Goal: Task Accomplishment & Management: Use online tool/utility

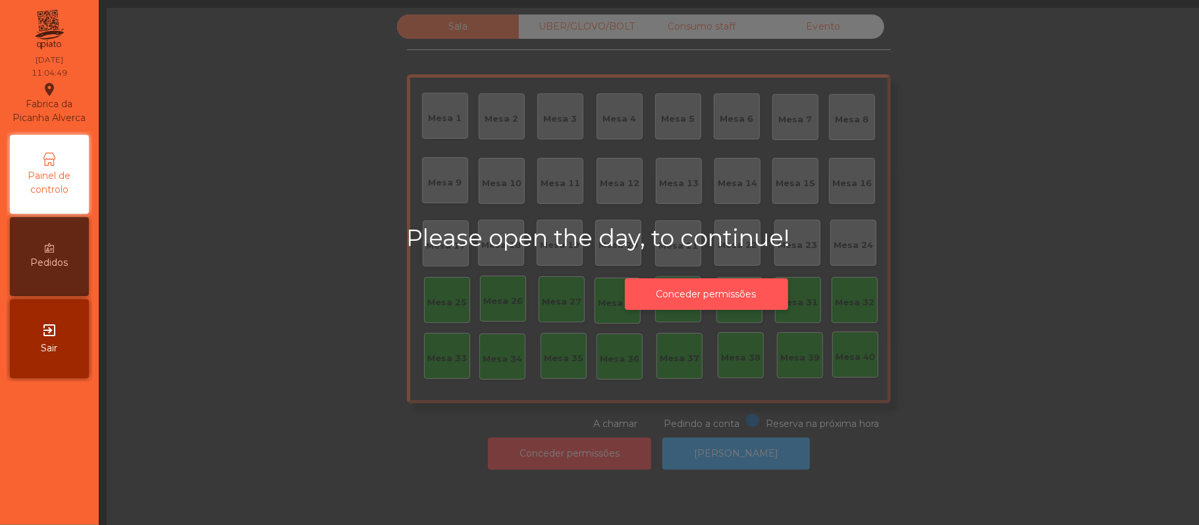
click at [717, 306] on button "Conceder permissões" at bounding box center [706, 294] width 163 height 32
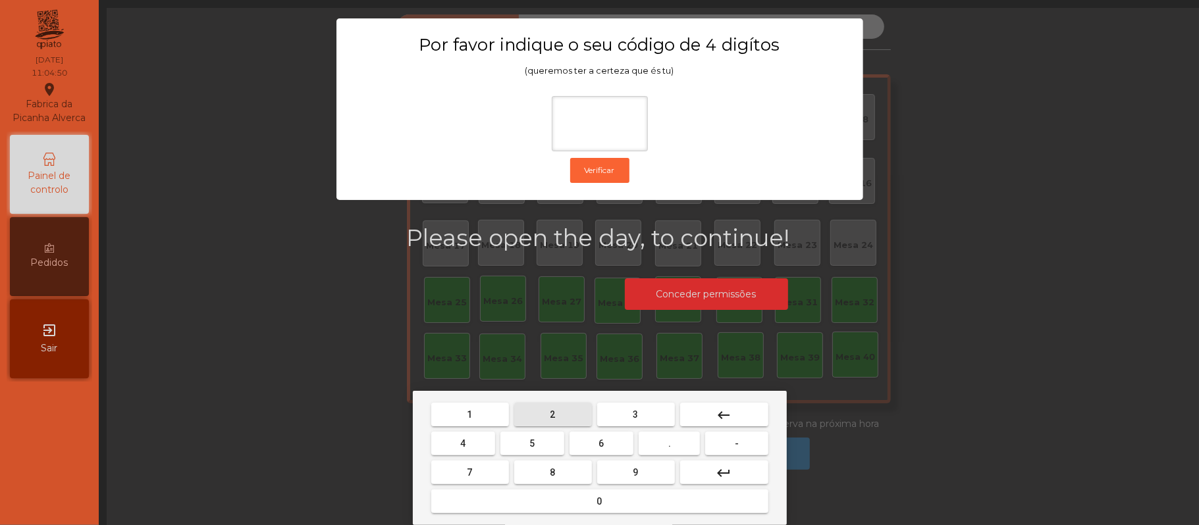
click at [552, 415] on span "2" at bounding box center [552, 415] width 5 height 11
click at [601, 444] on span "6" at bounding box center [601, 443] width 5 height 11
click at [480, 412] on button "1" at bounding box center [470, 415] width 78 height 24
click at [536, 443] on button "5" at bounding box center [532, 444] width 64 height 24
type input "****"
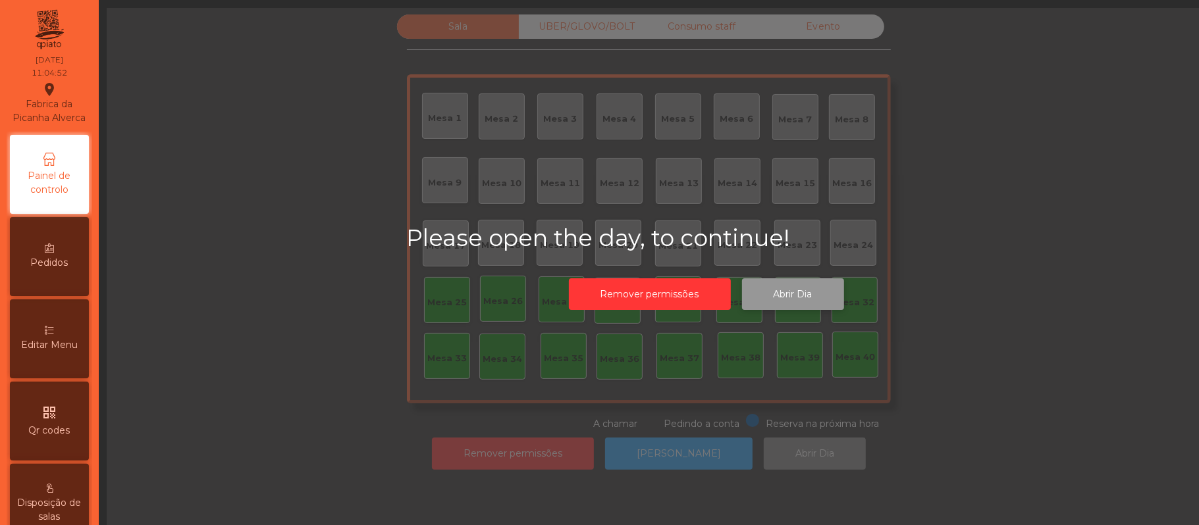
click at [807, 293] on button "Abrir Dia" at bounding box center [793, 294] width 102 height 32
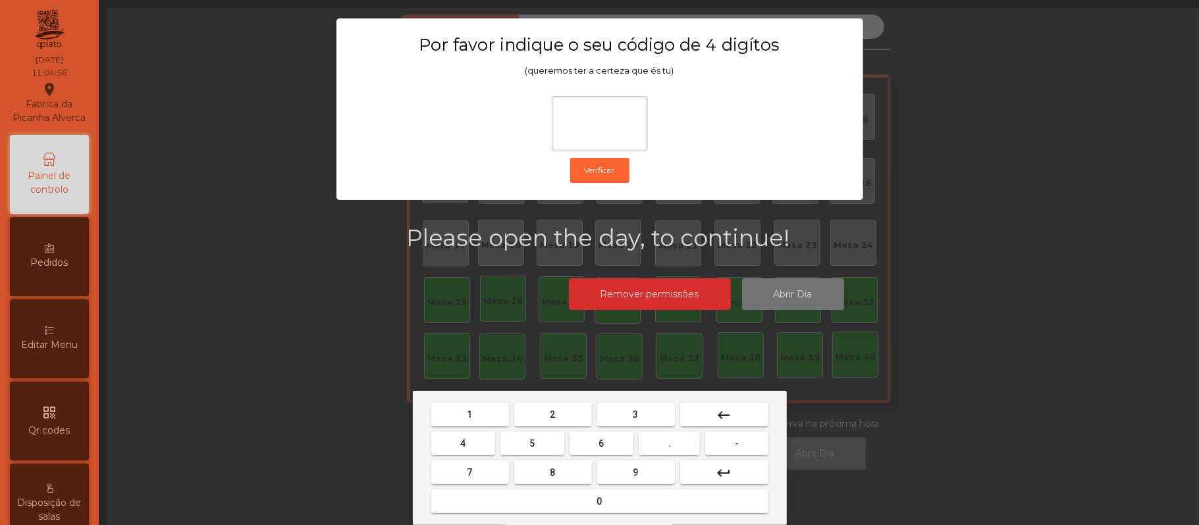
click at [552, 415] on span "2" at bounding box center [552, 415] width 5 height 11
click at [604, 448] on span "6" at bounding box center [601, 443] width 5 height 11
click at [469, 415] on span "1" at bounding box center [469, 415] width 5 height 11
click at [532, 444] on span "5" at bounding box center [531, 443] width 5 height 11
type input "****"
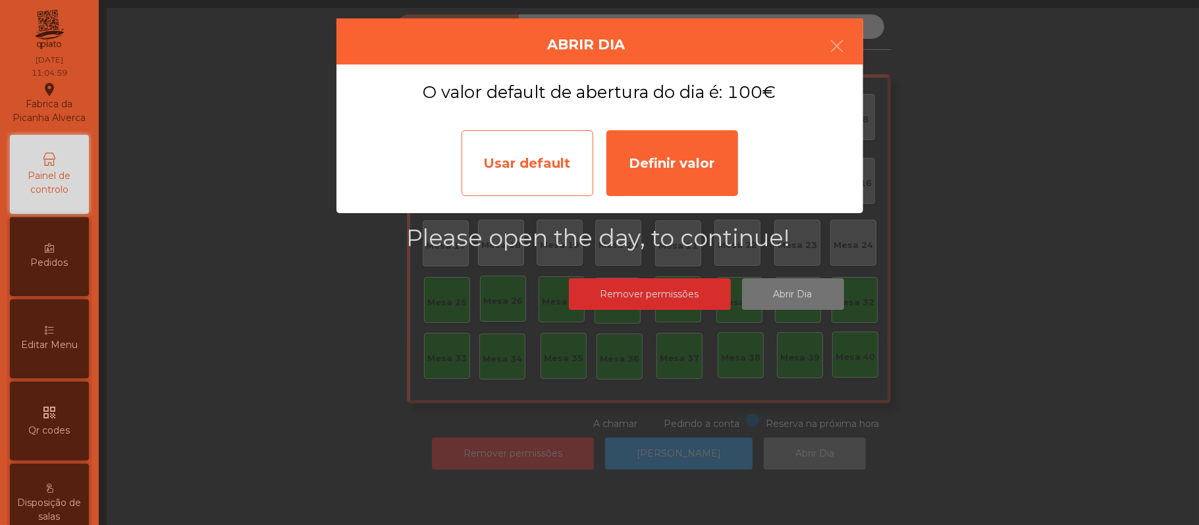
click at [575, 143] on div "Usar default" at bounding box center [528, 163] width 132 height 66
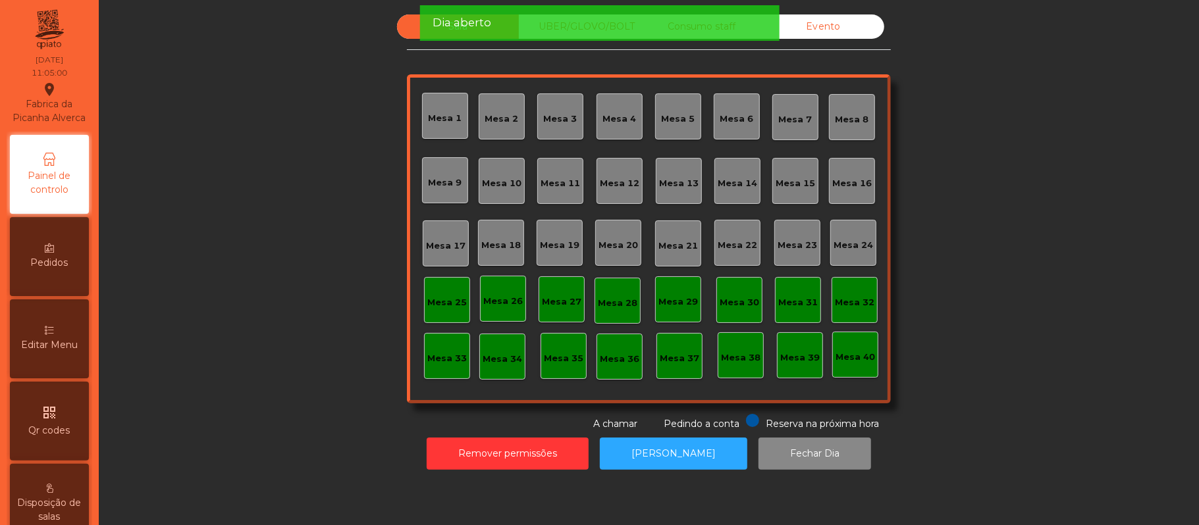
click at [789, 353] on div "Mesa 39" at bounding box center [800, 358] width 40 height 13
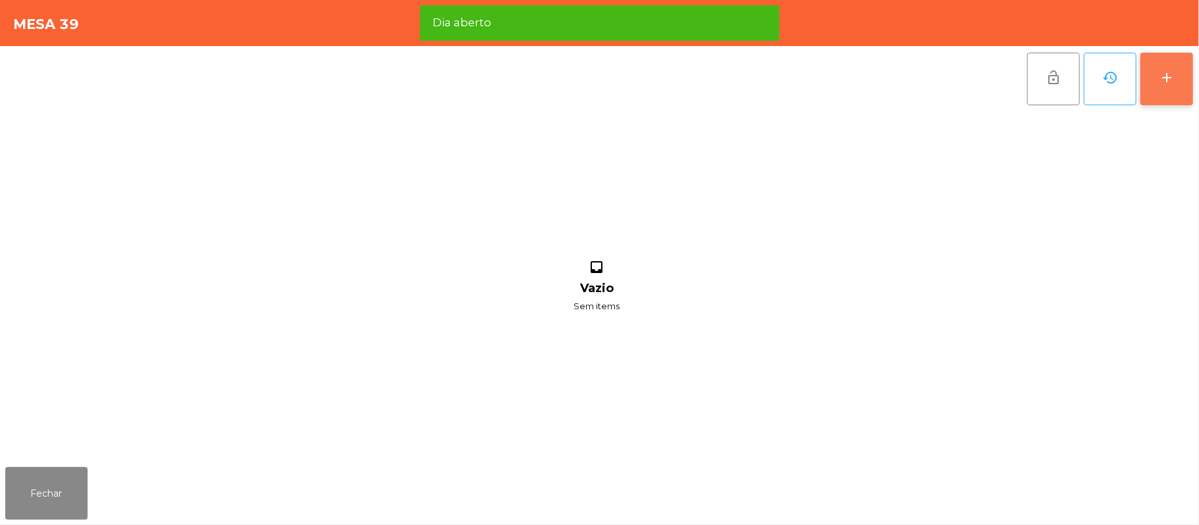
click at [1164, 66] on button "add" at bounding box center [1166, 79] width 53 height 53
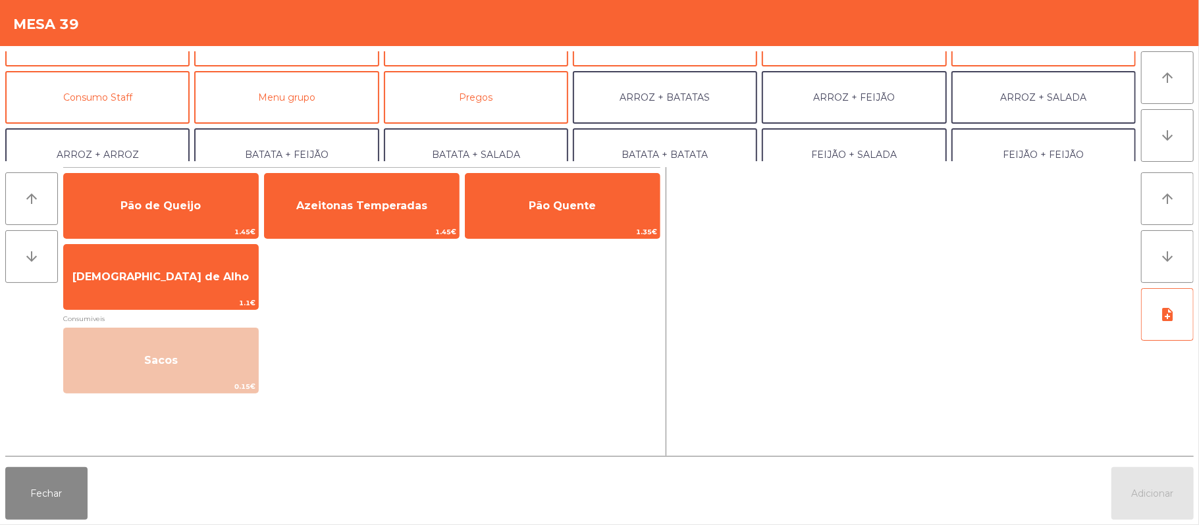
scroll to position [109, 0]
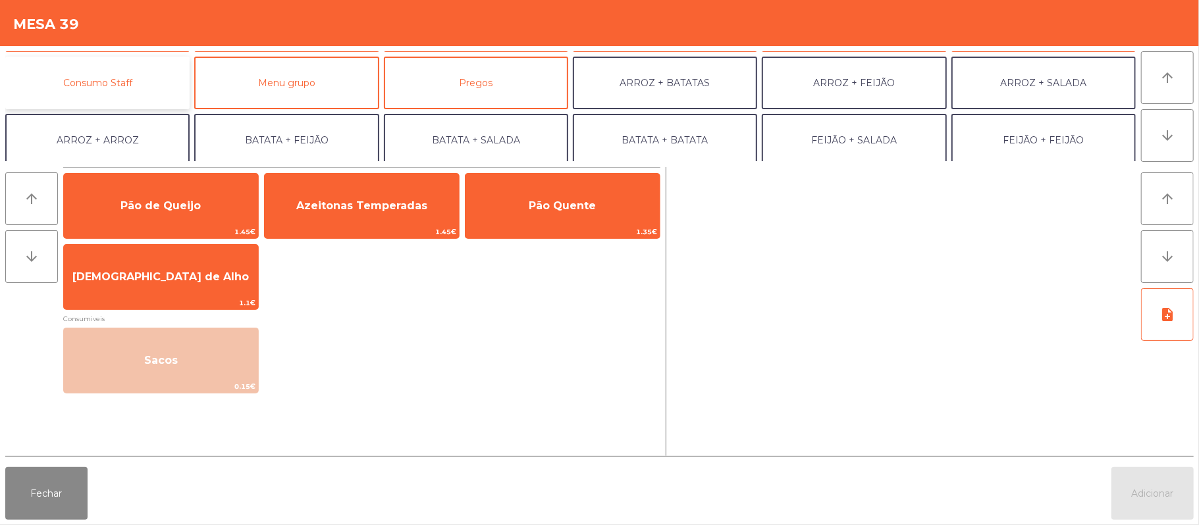
click at [133, 87] on button "Consumo Staff" at bounding box center [97, 83] width 184 height 53
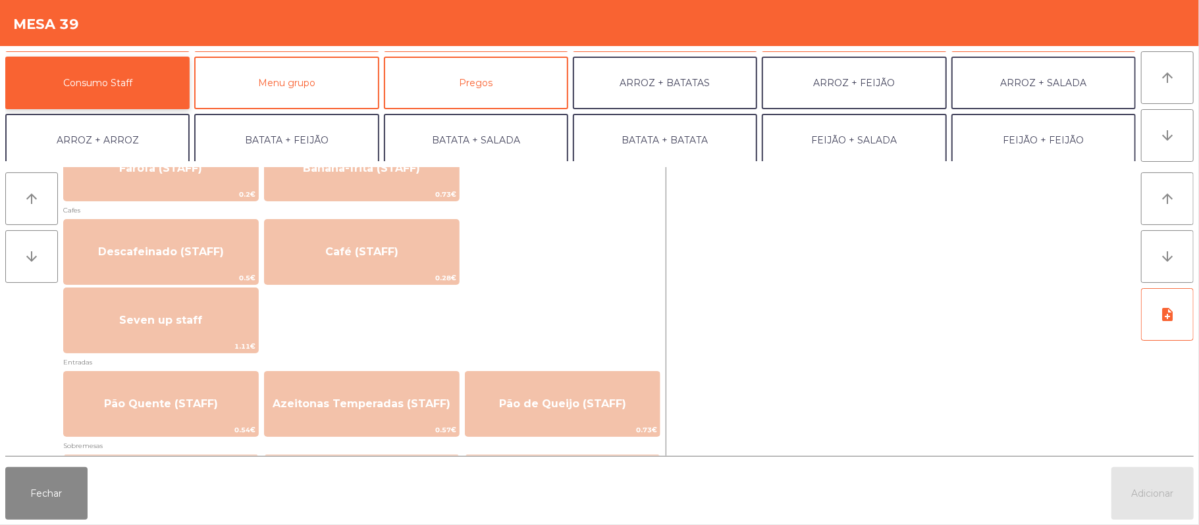
scroll to position [737, 0]
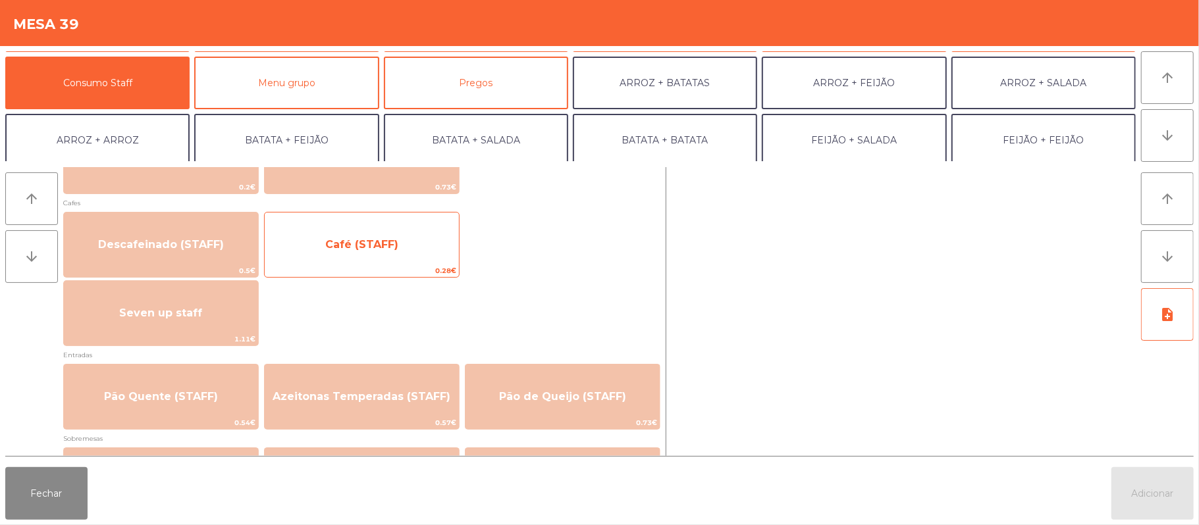
click at [404, 234] on span "Café (STAFF)" at bounding box center [362, 245] width 194 height 36
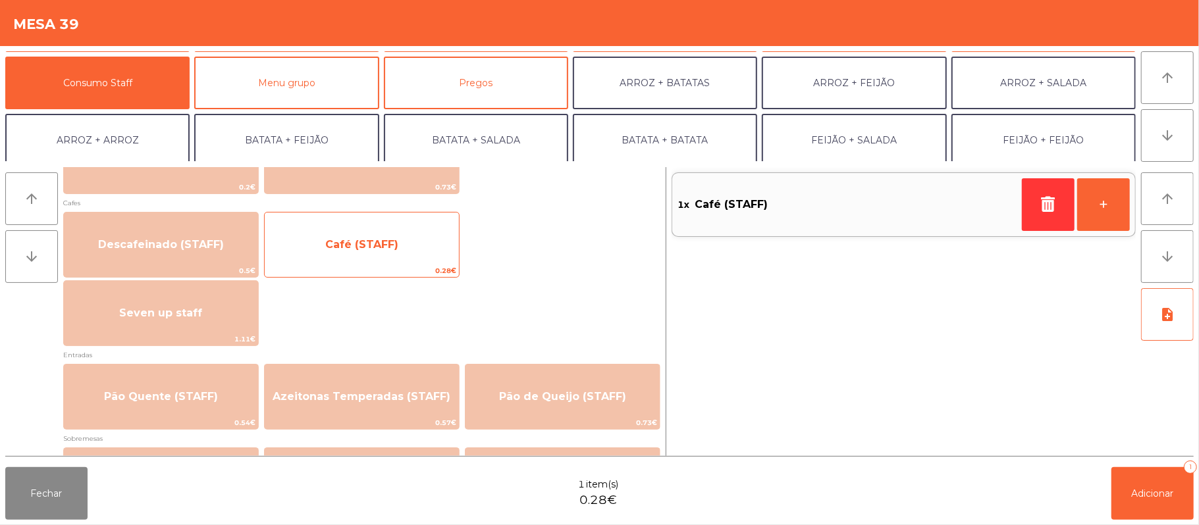
click at [396, 240] on span "Café (STAFF)" at bounding box center [361, 244] width 73 height 13
click at [395, 238] on span "Café (STAFF)" at bounding box center [361, 244] width 73 height 13
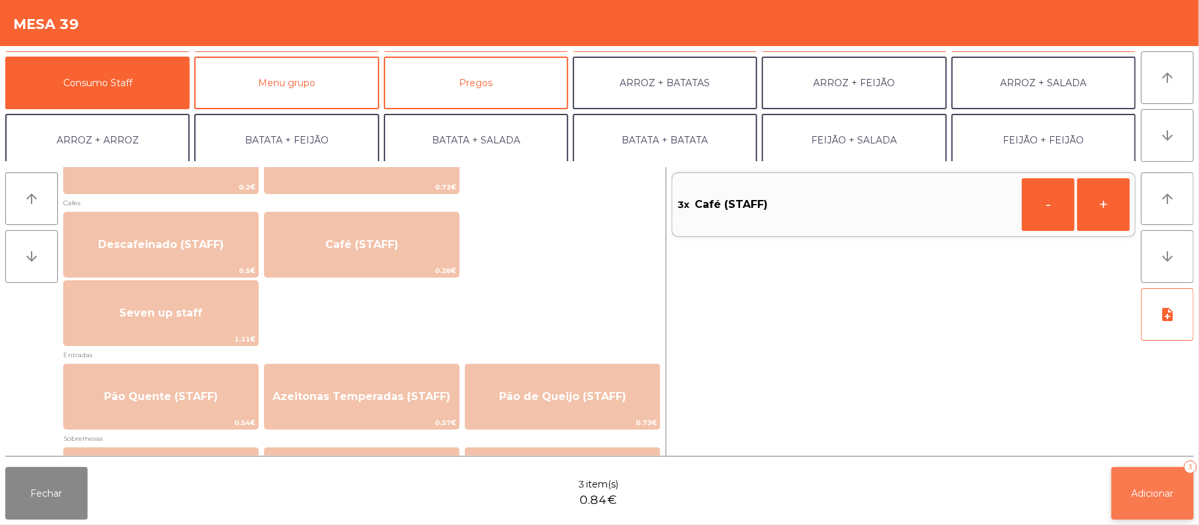
click at [1156, 490] on span "Adicionar" at bounding box center [1153, 494] width 42 height 12
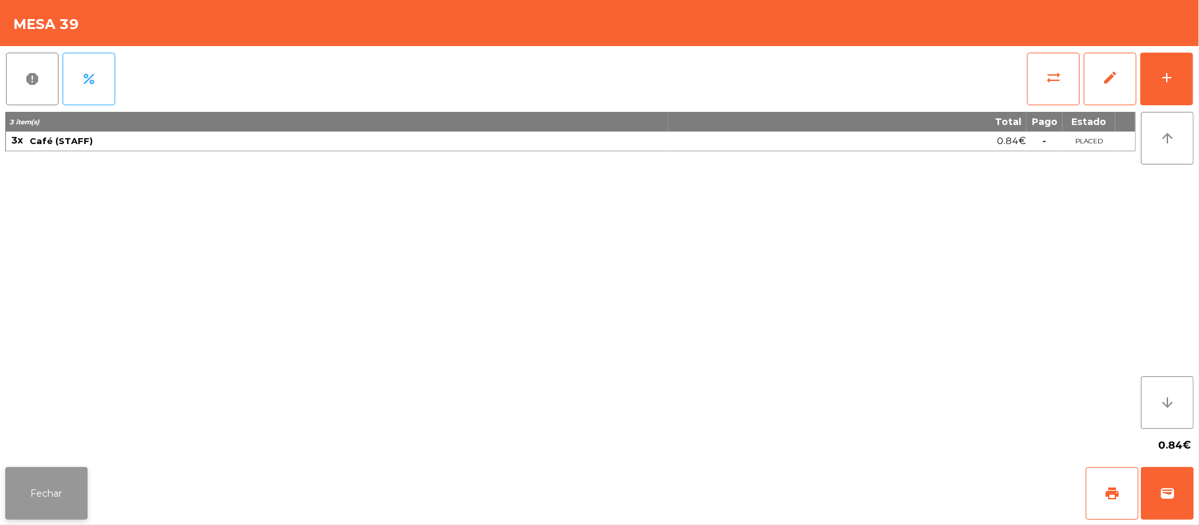
click at [34, 491] on button "Fechar" at bounding box center [46, 493] width 82 height 53
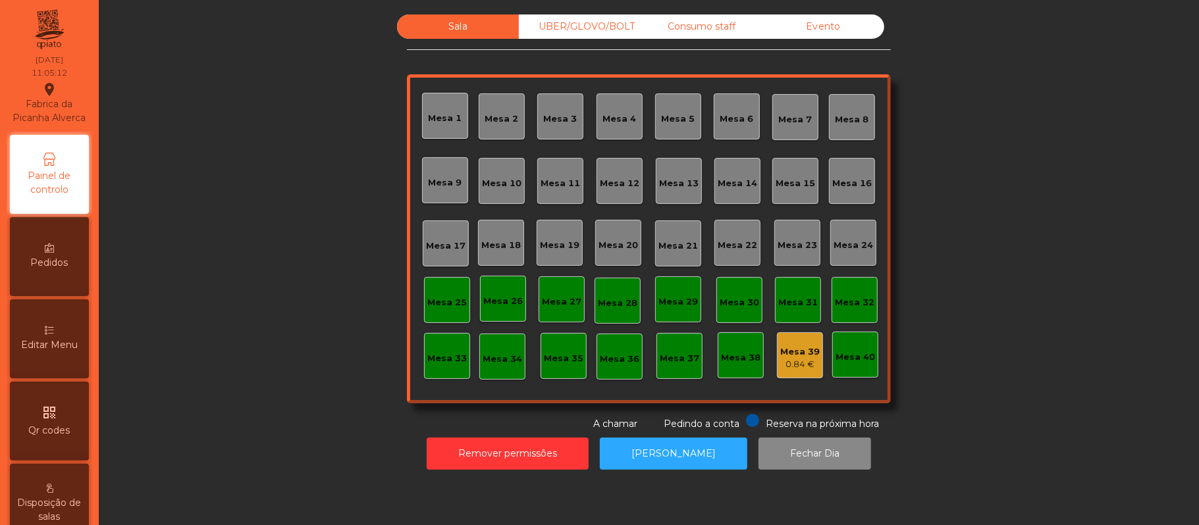
click at [670, 356] on div "Mesa 37" at bounding box center [680, 358] width 40 height 13
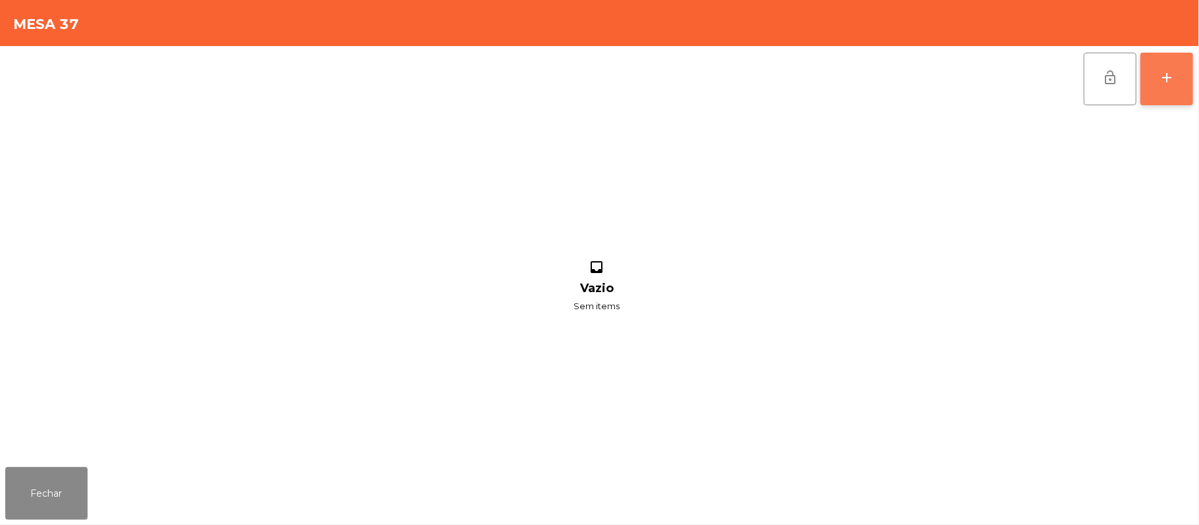
click at [1163, 82] on div "add" at bounding box center [1167, 78] width 16 height 16
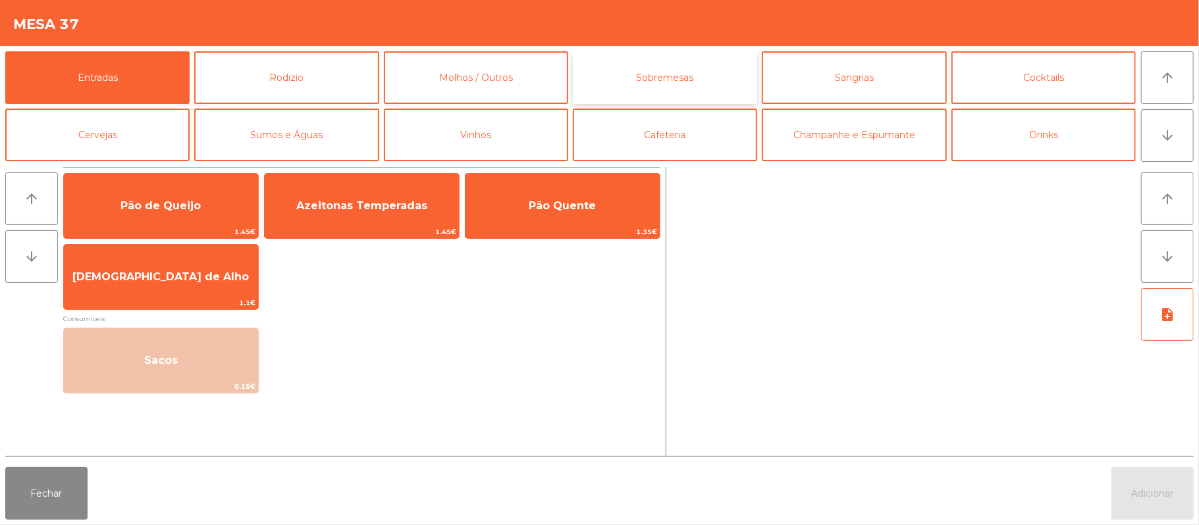
click at [687, 74] on button "Sobremesas" at bounding box center [665, 77] width 184 height 53
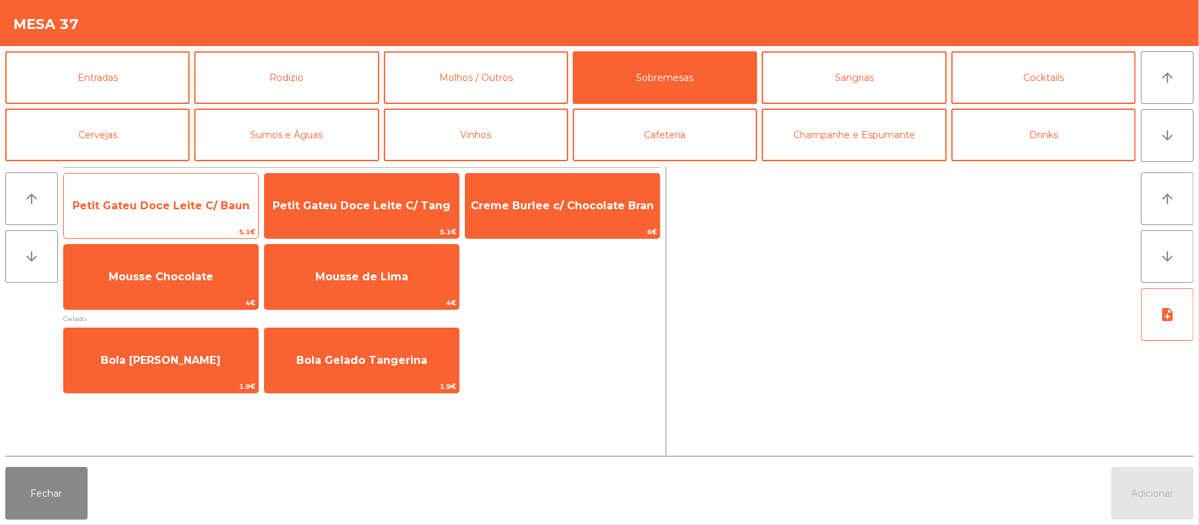
click at [136, 206] on span "Petit Gateu Doce Leite C/ Baun" at bounding box center [160, 205] width 177 height 13
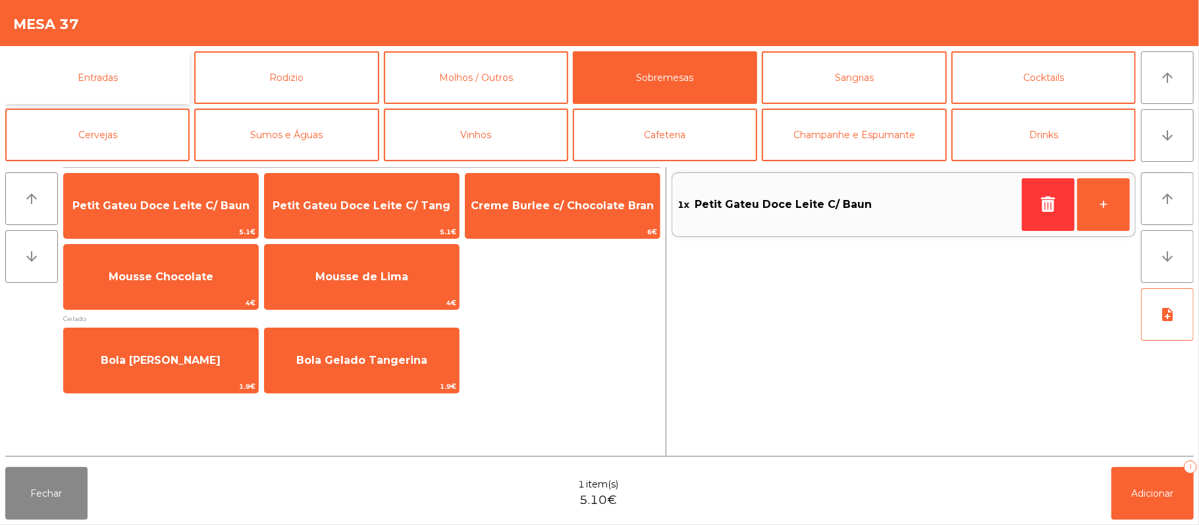
click at [137, 82] on button "Entradas" at bounding box center [97, 77] width 184 height 53
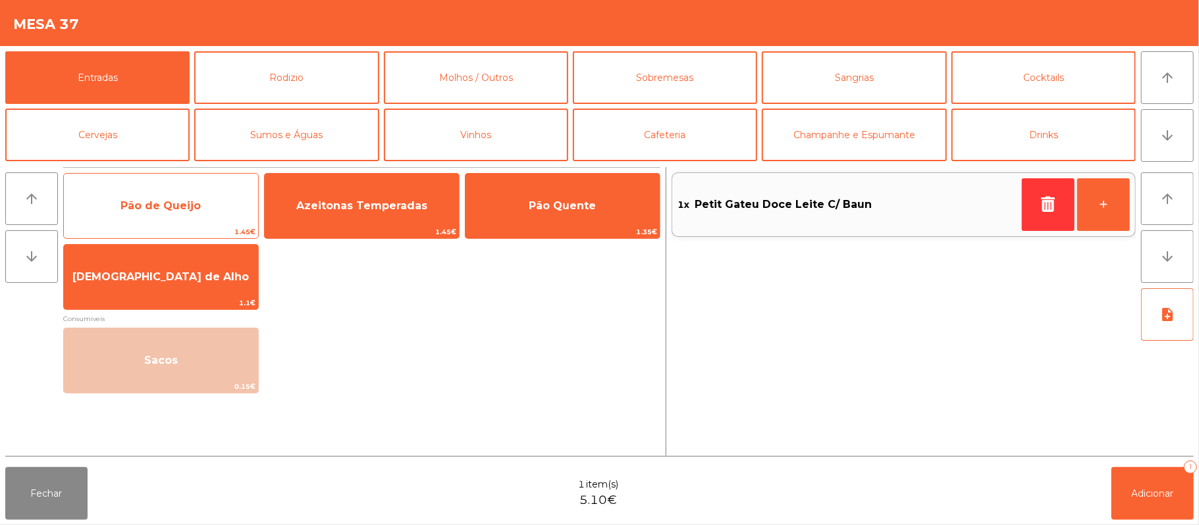
click at [172, 206] on span "Pão de Queijo" at bounding box center [160, 205] width 80 height 13
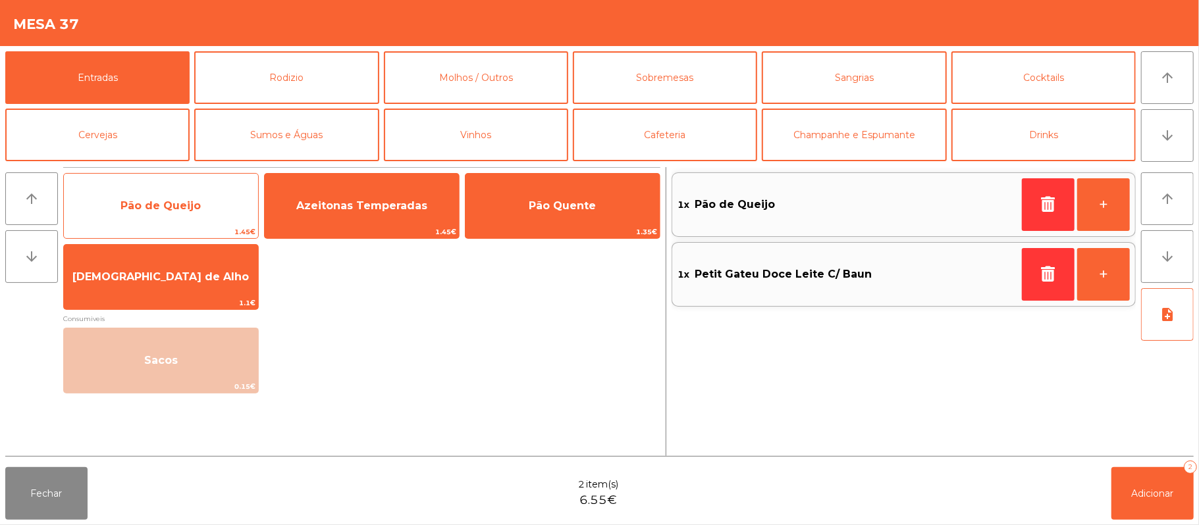
click at [167, 208] on span "Pão de Queijo" at bounding box center [160, 205] width 80 height 13
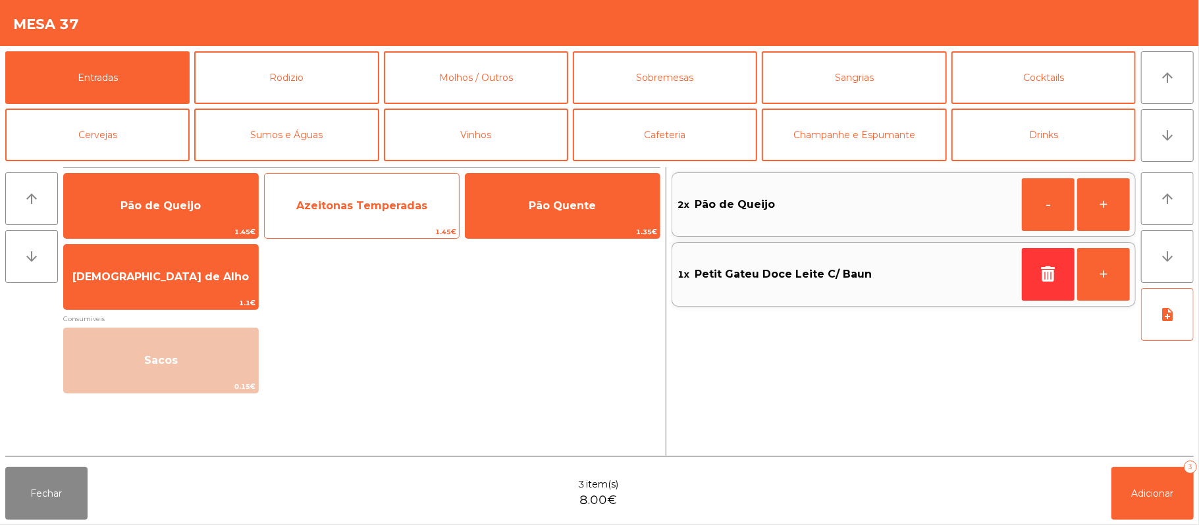
click at [362, 209] on span "Azeitonas Temperadas" at bounding box center [361, 205] width 131 height 13
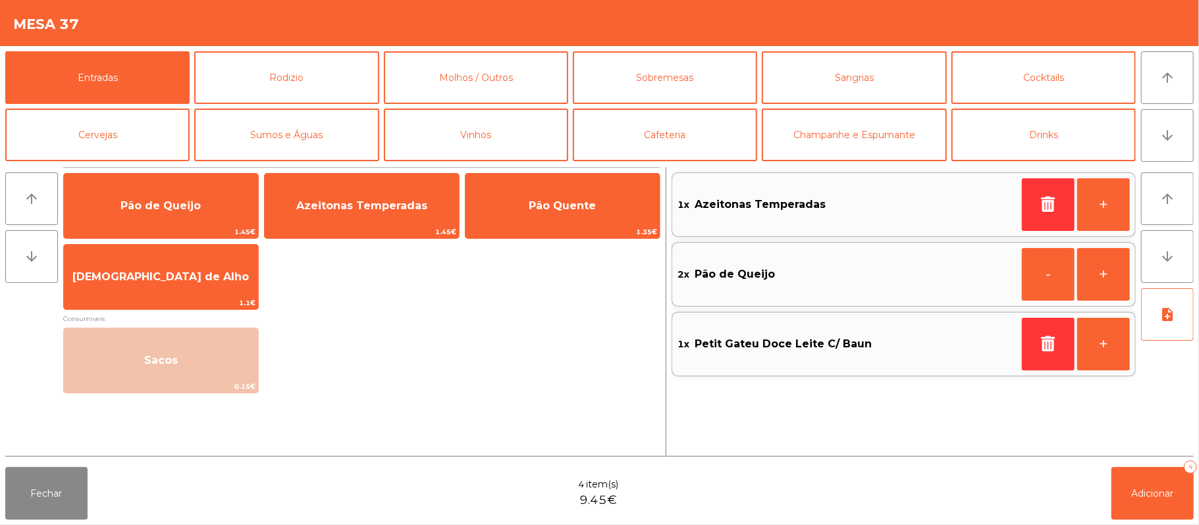
click at [1194, 498] on div "Fechar 4 item(s) 9.45€ Adicionar 4" at bounding box center [599, 493] width 1199 height 63
click at [1154, 470] on button "Adicionar 4" at bounding box center [1152, 493] width 82 height 53
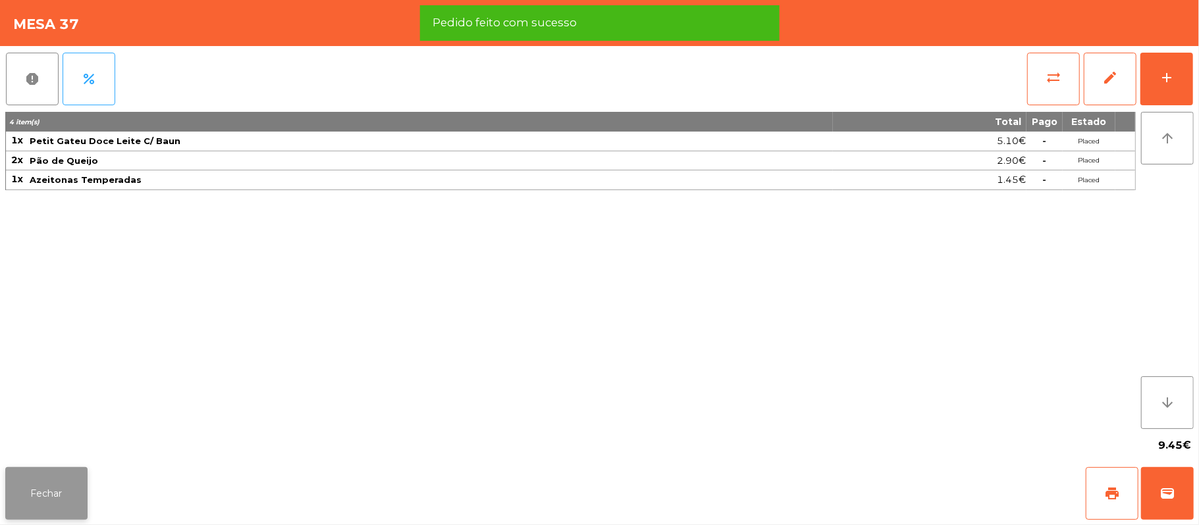
click at [32, 502] on button "Fechar" at bounding box center [46, 493] width 82 height 53
